Goal: Check status

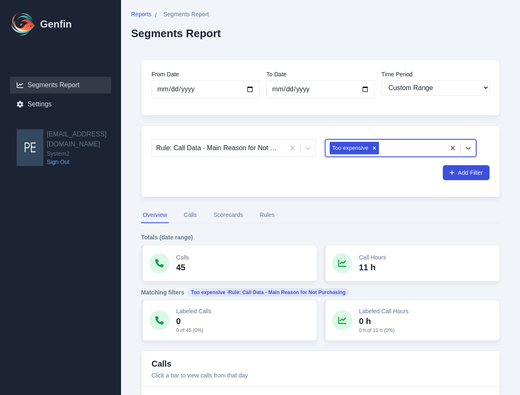
select select "custom"
click at [373, 150] on icon "Remove Too expensive" at bounding box center [374, 148] width 6 height 6
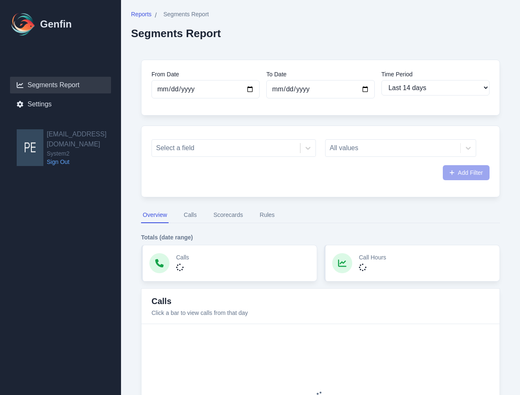
select select "14"
